Goal: Check status

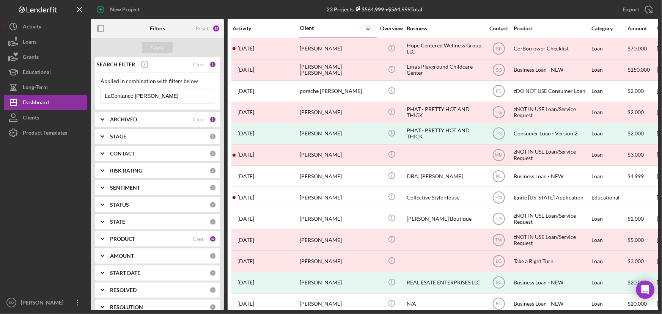
click at [159, 93] on input "LaContance [PERSON_NAME]" at bounding box center [157, 95] width 113 height 15
click at [164, 94] on input "LaContance [PERSON_NAME]" at bounding box center [157, 95] width 113 height 15
drag, startPoint x: 174, startPoint y: 94, endPoint x: 97, endPoint y: 97, distance: 76.7
click at [97, 97] on div "Applied in combination with filters below LaContance [PERSON_NAME] Icon/Menu Cl…" at bounding box center [157, 91] width 125 height 38
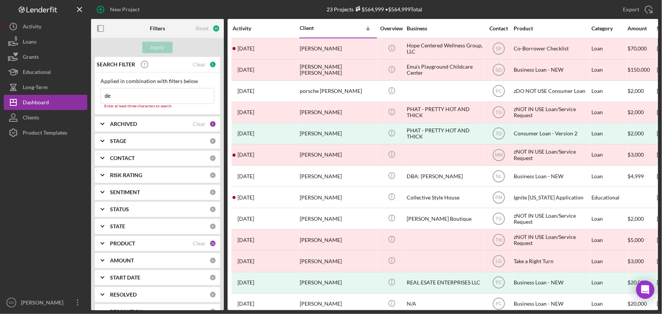
type input "d"
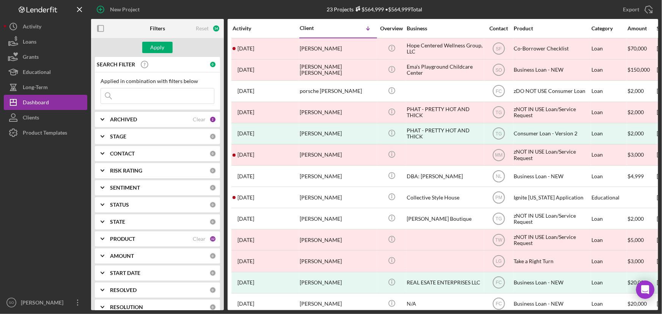
click at [152, 98] on input at bounding box center [157, 95] width 113 height 15
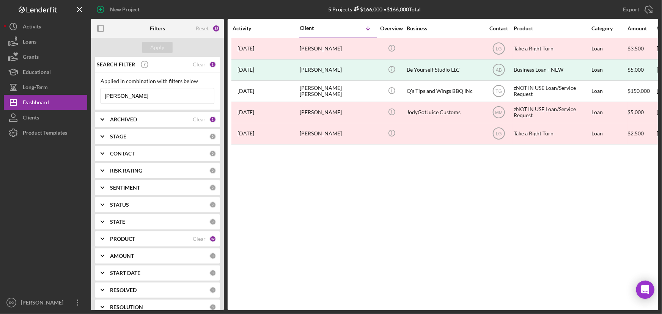
type input "[PERSON_NAME]"
click at [150, 93] on input "[PERSON_NAME]" at bounding box center [157, 95] width 113 height 15
drag, startPoint x: 152, startPoint y: 93, endPoint x: 96, endPoint y: 99, distance: 56.1
click at [96, 99] on div "Applied in combination with filters below [PERSON_NAME] Icon/Menu Close" at bounding box center [157, 91] width 125 height 38
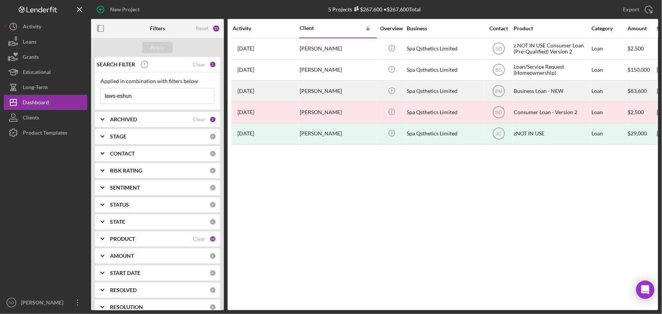
type input "laws-eshun"
click at [336, 94] on div "[PERSON_NAME]" at bounding box center [338, 91] width 76 height 20
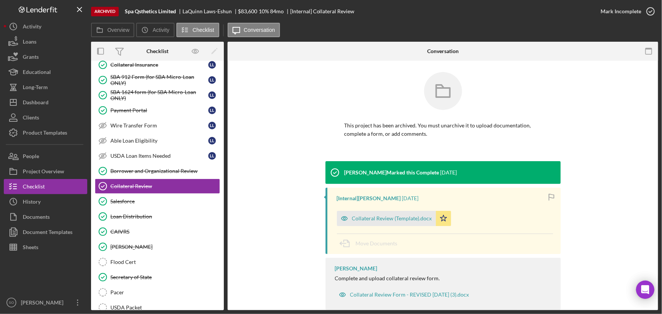
scroll to position [149, 0]
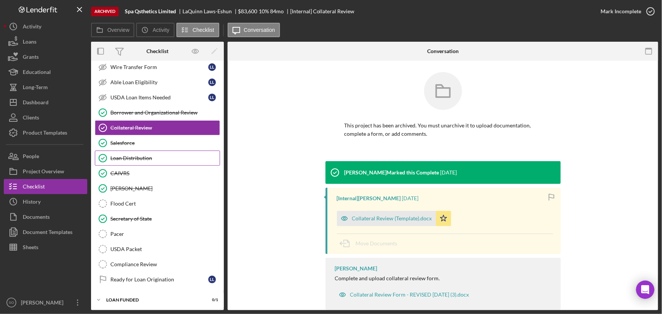
click at [137, 155] on div "Loan Distribution" at bounding box center [164, 158] width 109 height 6
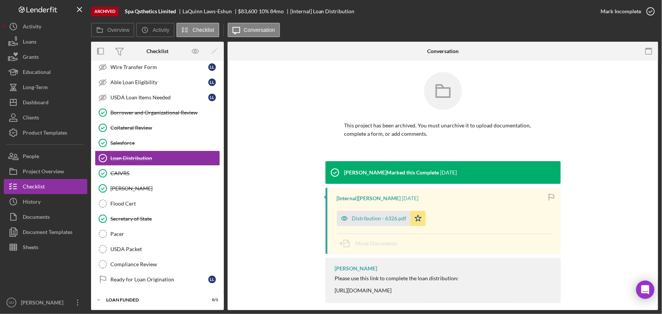
scroll to position [8, 0]
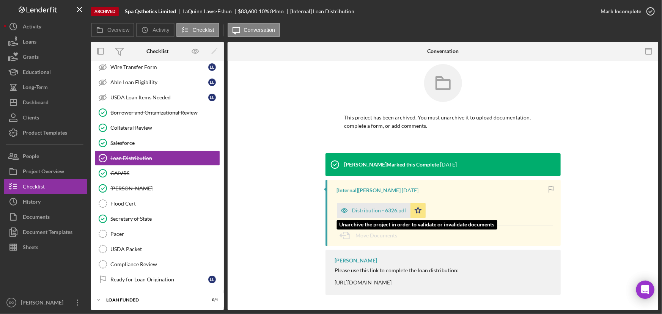
click at [368, 206] on div "Distribution - 6326.pdf" at bounding box center [374, 210] width 74 height 15
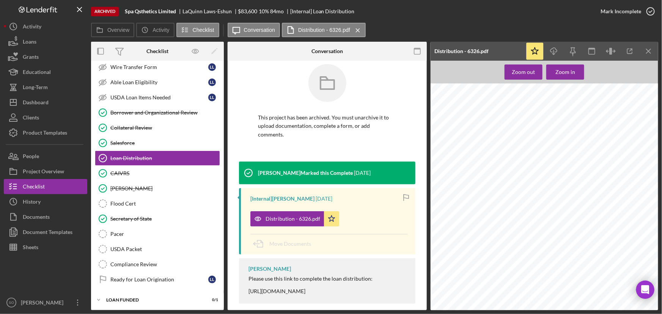
scroll to position [413, 0]
drag, startPoint x: 231, startPoint y: 11, endPoint x: 181, endPoint y: 12, distance: 50.1
click at [181, 12] on div "Spa Qsthetics Limited [PERSON_NAME] $83,600 10 % 84 mo [Internal] Loan Distribu…" at bounding box center [240, 11] width 230 height 6
copy div "[PERSON_NAME]"
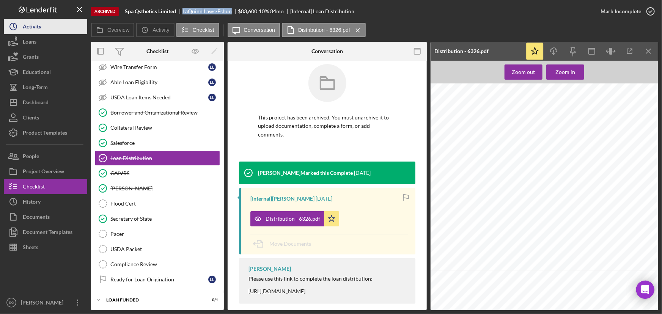
copy div "[PERSON_NAME]"
